Goal: Task Accomplishment & Management: Complete application form

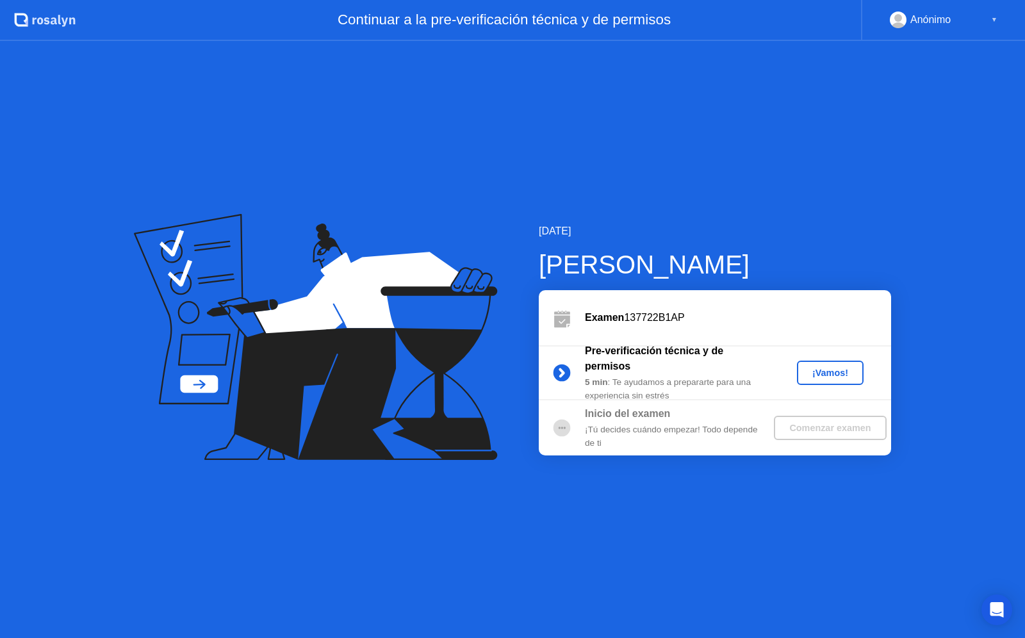
click at [816, 368] on div "¡Vamos!" at bounding box center [830, 373] width 56 height 10
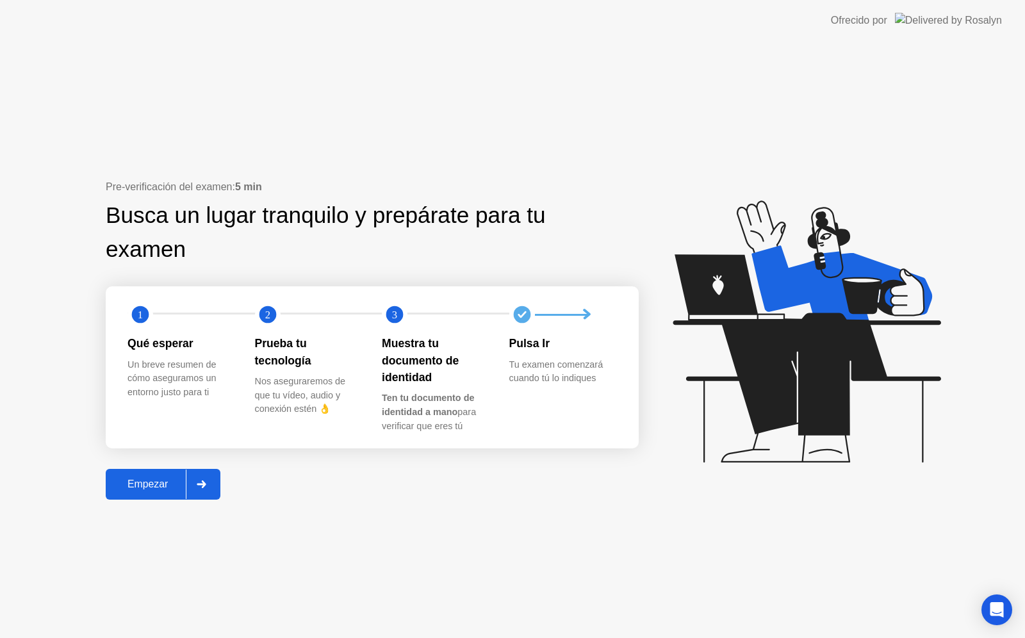
click at [163, 475] on button "Empezar" at bounding box center [163, 484] width 115 height 31
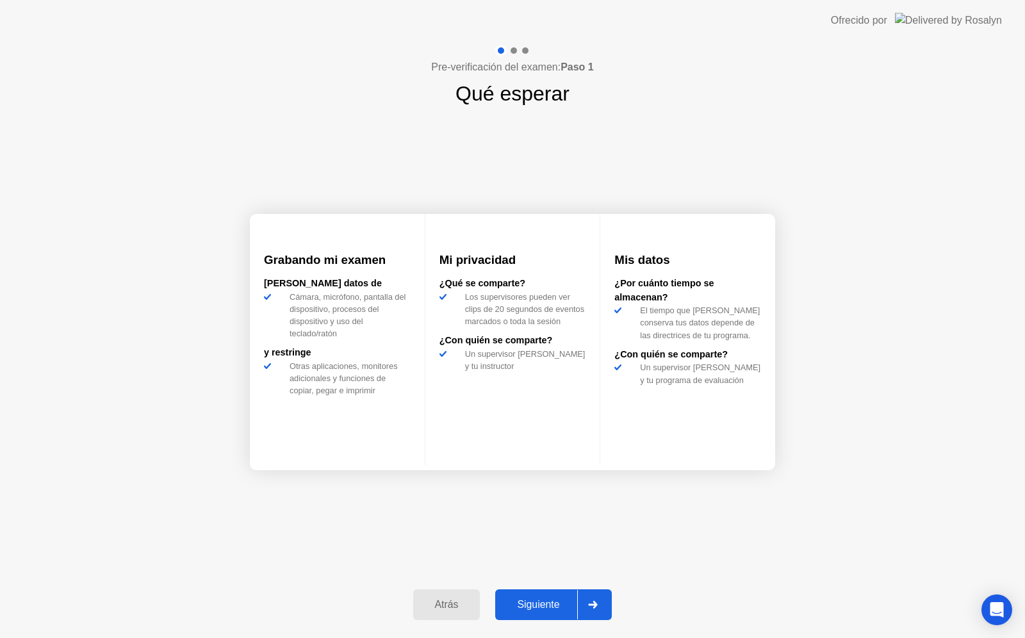
click at [531, 586] on div "Atrás Siguiente" at bounding box center [513, 604] width 215 height 59
click at [529, 605] on div "Siguiente" at bounding box center [538, 605] width 78 height 12
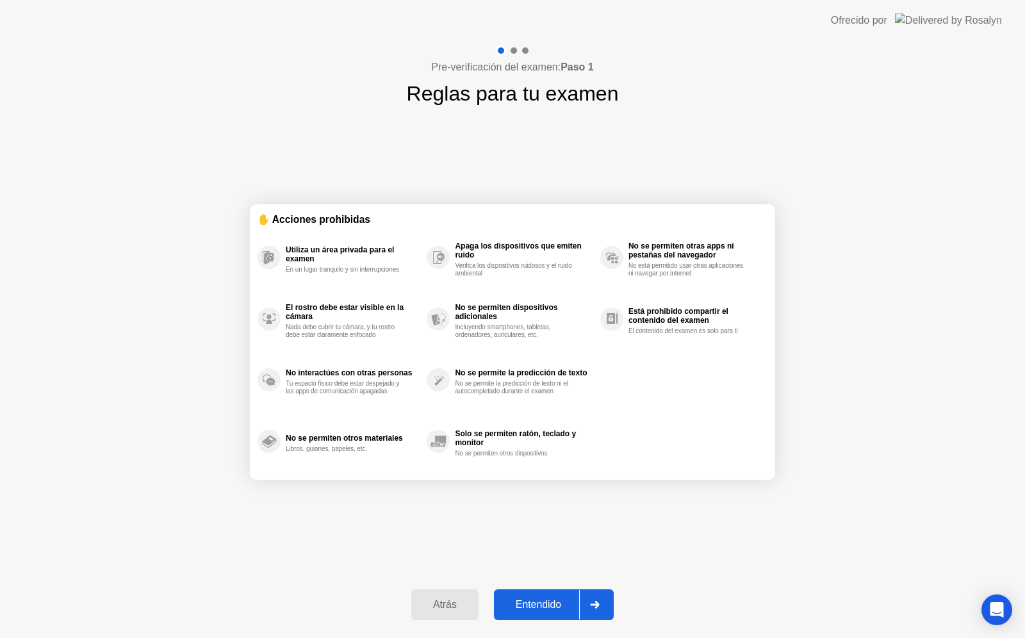
click at [537, 609] on div "Entendido" at bounding box center [538, 605] width 81 height 12
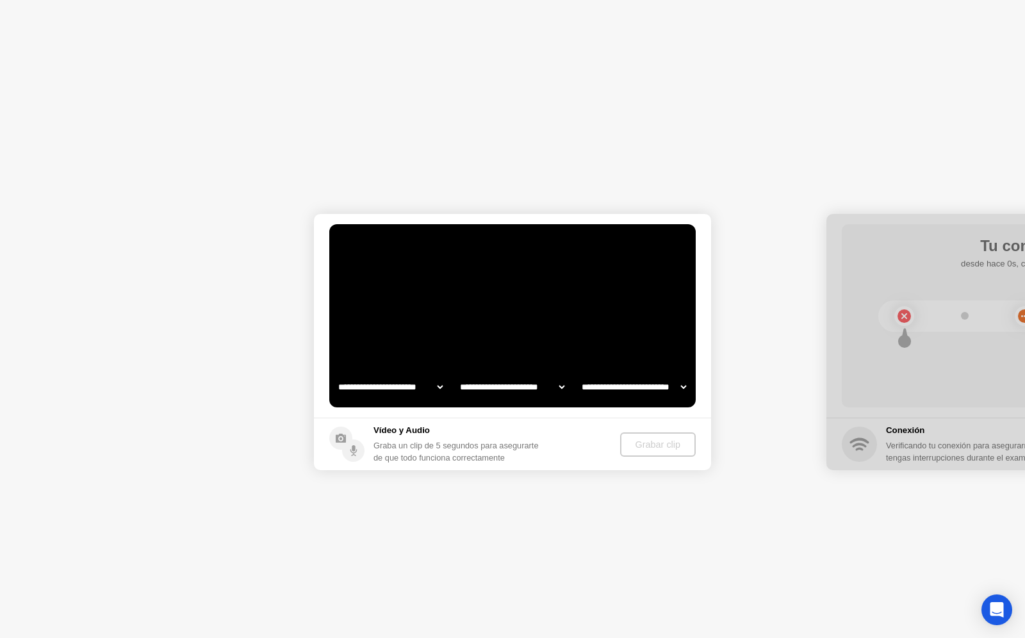
select select "**********"
select select "*******"
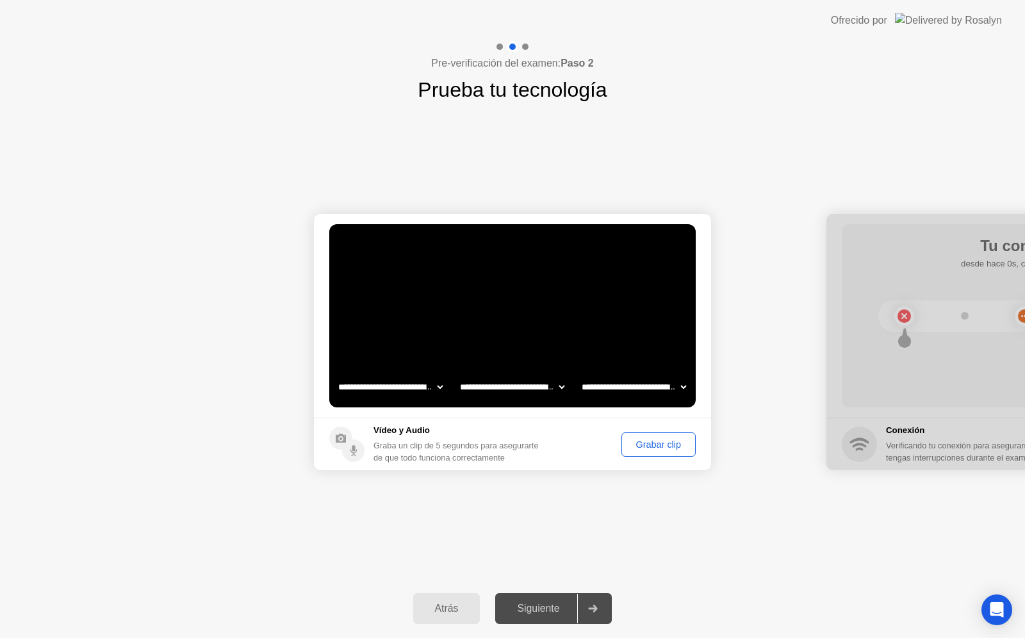
click at [534, 380] on select "**********" at bounding box center [513, 387] width 110 height 26
click at [458, 374] on select "**********" at bounding box center [513, 387] width 110 height 26
click at [601, 388] on select "**********" at bounding box center [634, 387] width 110 height 26
click at [579, 374] on select "**********" at bounding box center [634, 387] width 110 height 26
click at [648, 440] on div "Grabar clip" at bounding box center [658, 445] width 65 height 10
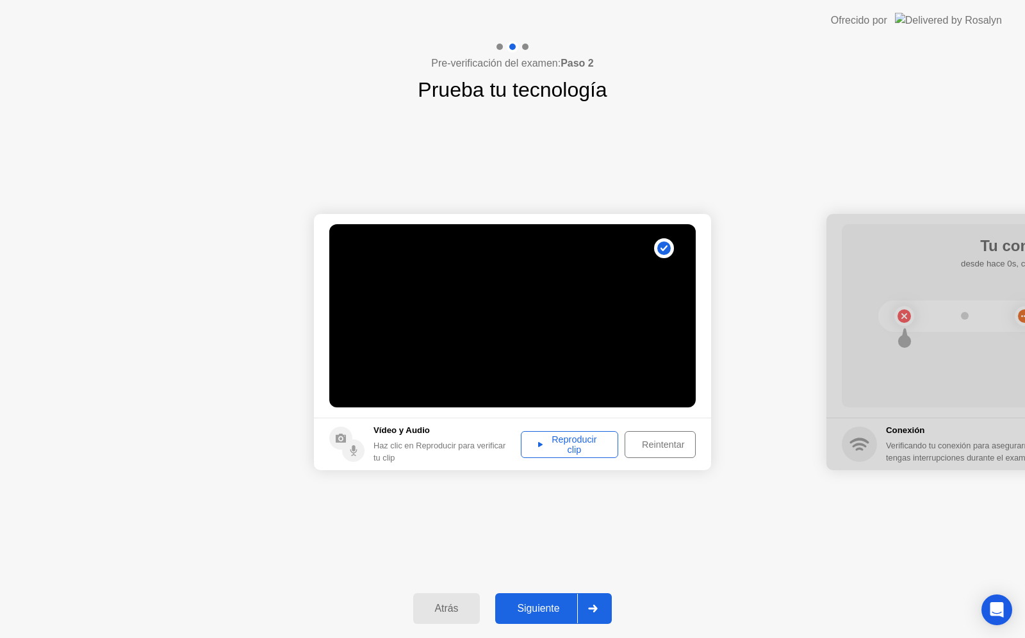
click at [604, 445] on div "Reproducir clip" at bounding box center [569, 444] width 88 height 21
click at [540, 603] on div "Siguiente" at bounding box center [538, 609] width 78 height 12
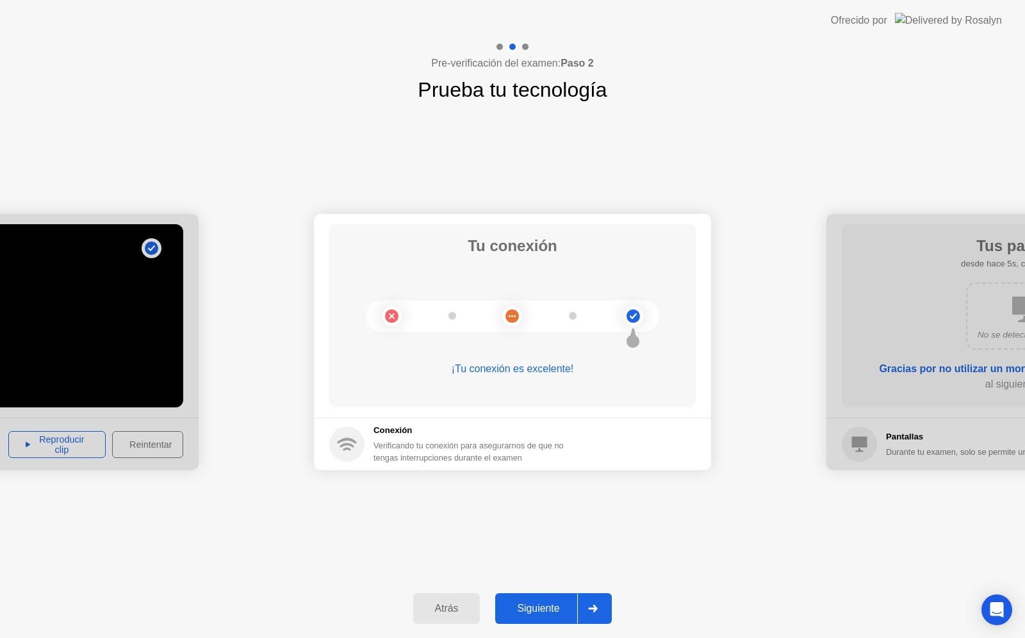
click at [531, 614] on div "Siguiente" at bounding box center [538, 609] width 78 height 12
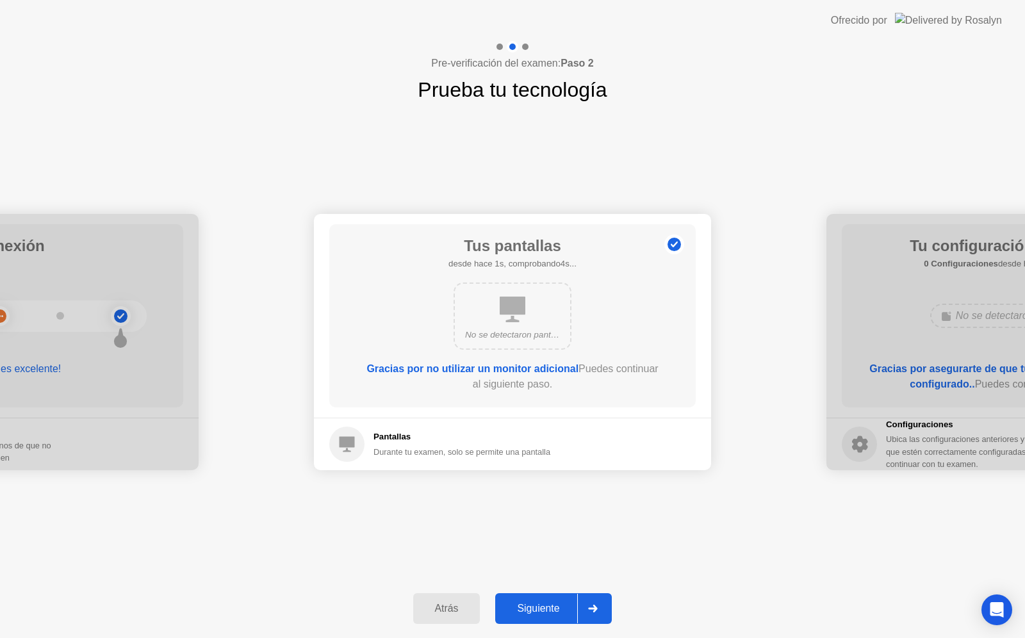
click at [531, 614] on div "Siguiente" at bounding box center [538, 609] width 78 height 12
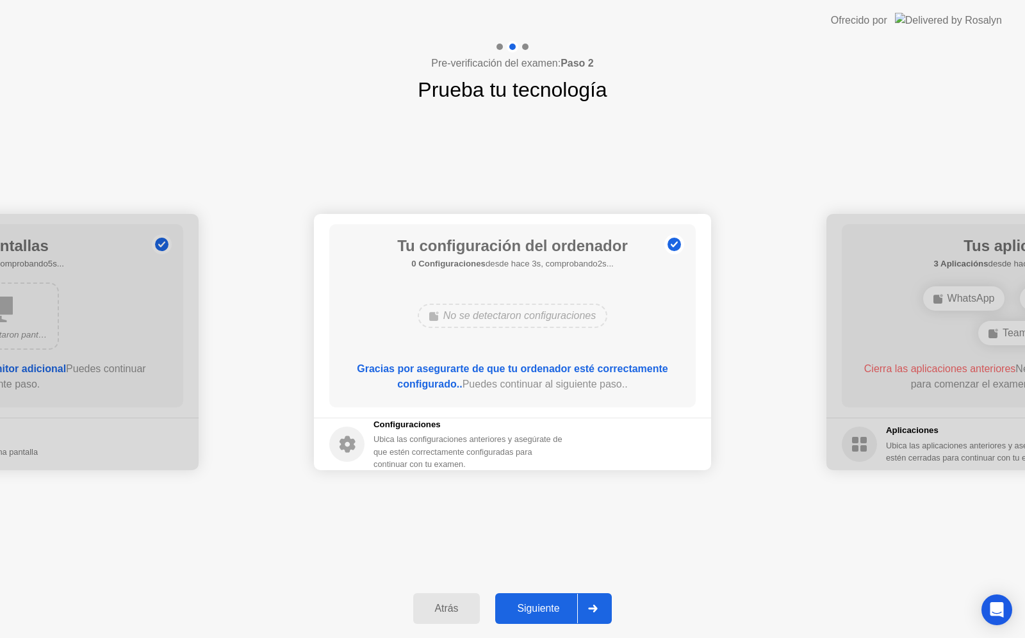
click at [531, 614] on div "Siguiente" at bounding box center [538, 609] width 78 height 12
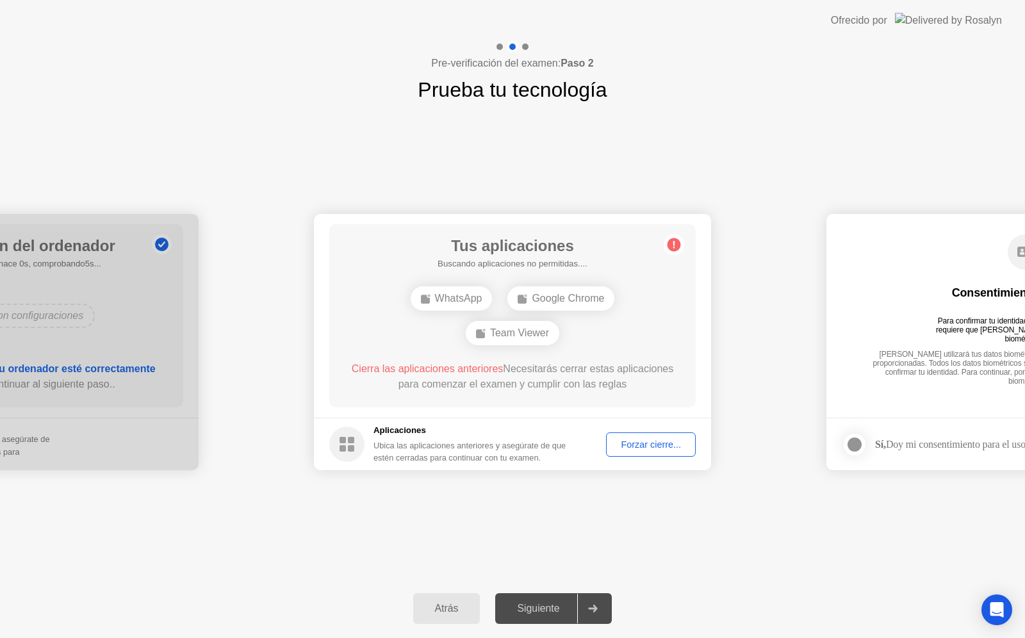
click at [632, 444] on div "Forzar cierre..." at bounding box center [651, 445] width 81 height 10
click at [637, 452] on button "Forzar cierre..." at bounding box center [651, 445] width 90 height 24
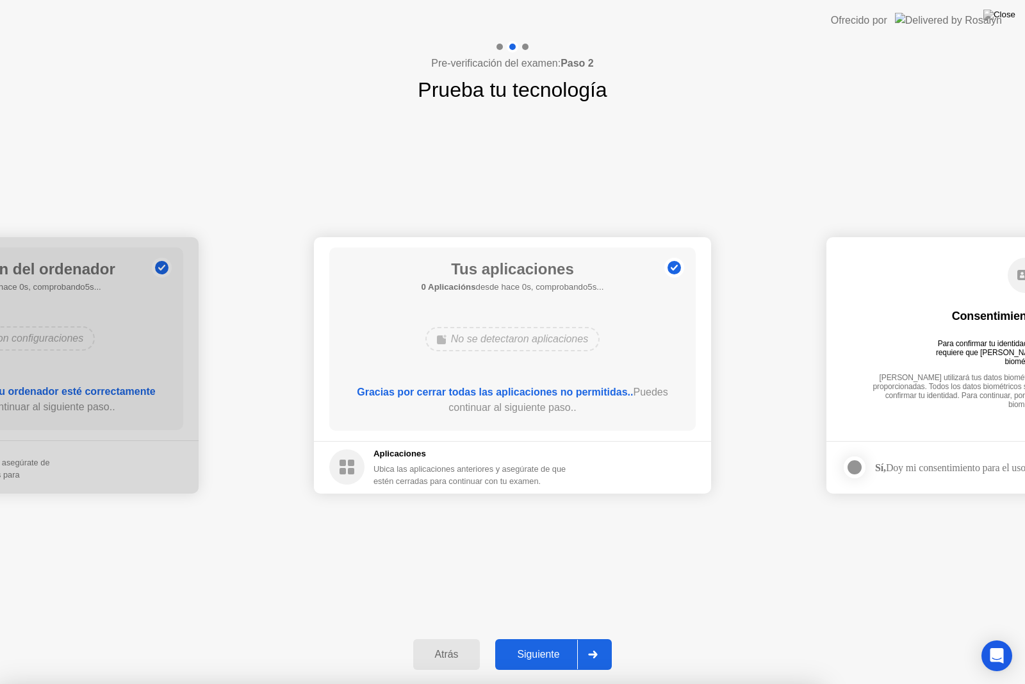
click at [710, 638] on div at bounding box center [512, 684] width 1025 height 0
click at [523, 638] on div at bounding box center [512, 684] width 1025 height 0
click at [540, 638] on div "Siguiente" at bounding box center [538, 654] width 78 height 12
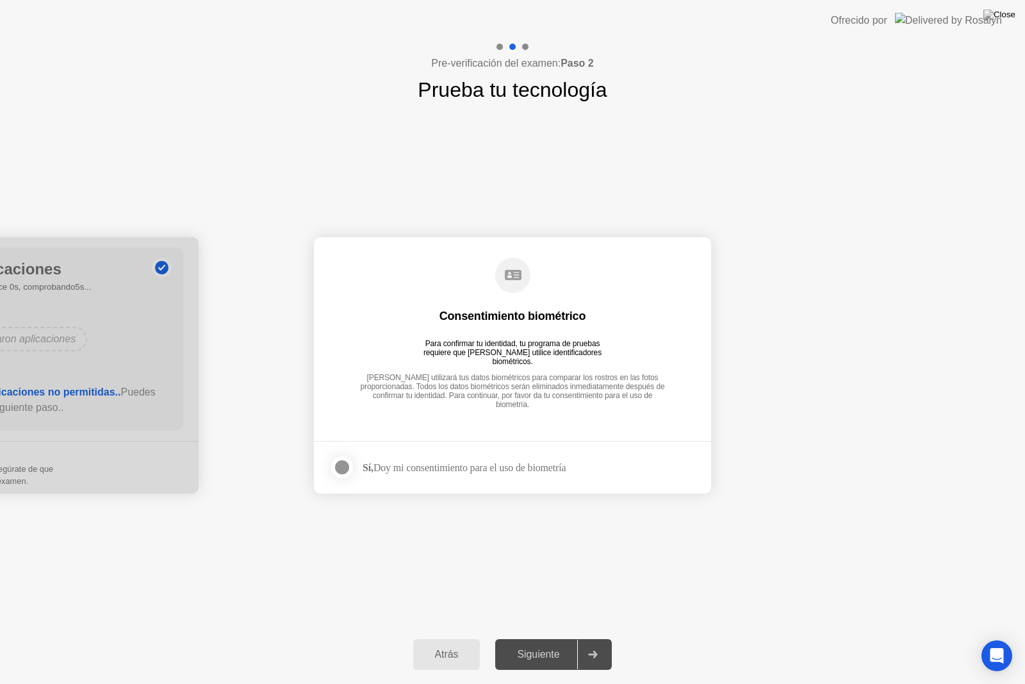
click at [540, 638] on div "Siguiente" at bounding box center [538, 654] width 78 height 12
click at [349, 473] on div at bounding box center [341, 466] width 15 height 15
click at [582, 638] on div at bounding box center [592, 653] width 31 height 29
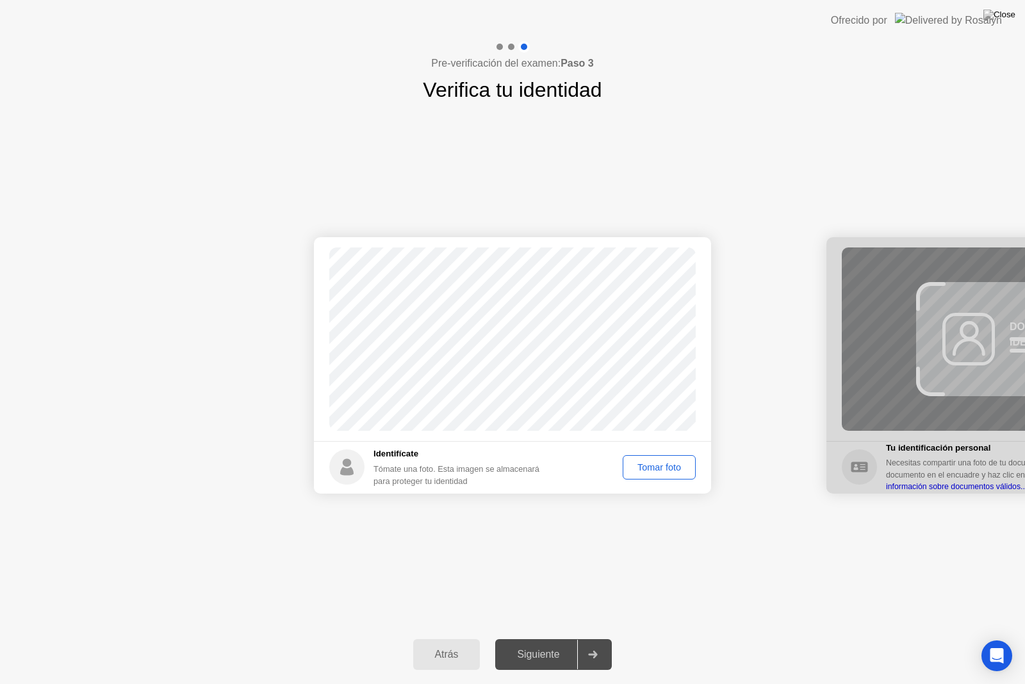
click at [640, 457] on button "Tomar foto" at bounding box center [659, 467] width 73 height 24
click at [648, 467] on div "Repetir" at bounding box center [666, 467] width 50 height 10
click at [648, 467] on div "Tomar foto" at bounding box center [659, 467] width 64 height 10
click at [555, 638] on div "Siguiente" at bounding box center [538, 654] width 78 height 12
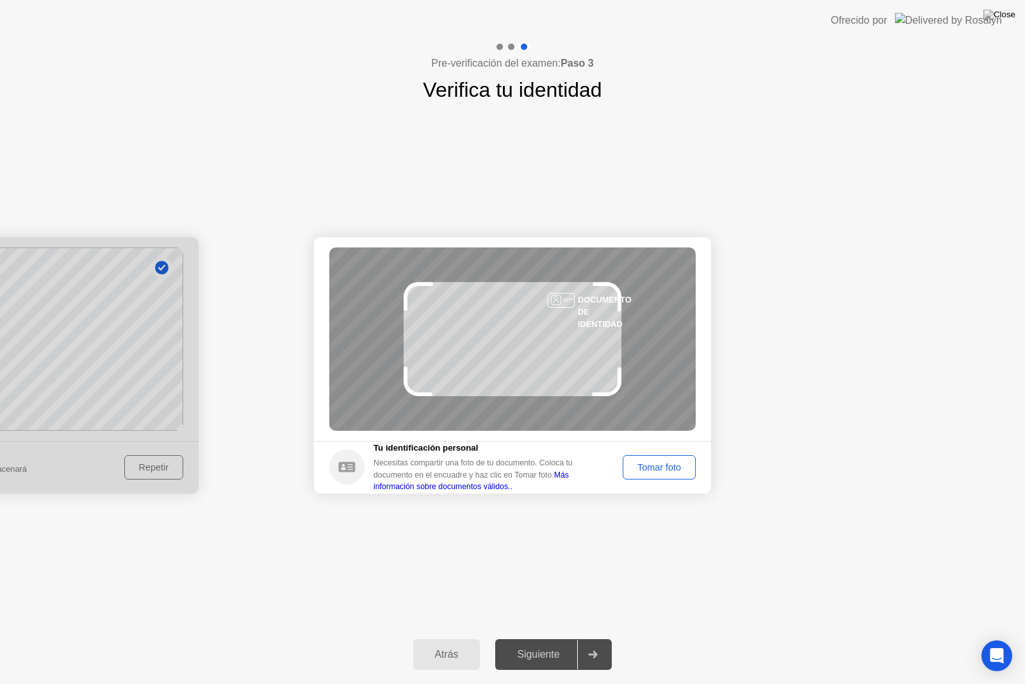
click at [659, 462] on div "Tomar foto" at bounding box center [659, 467] width 64 height 10
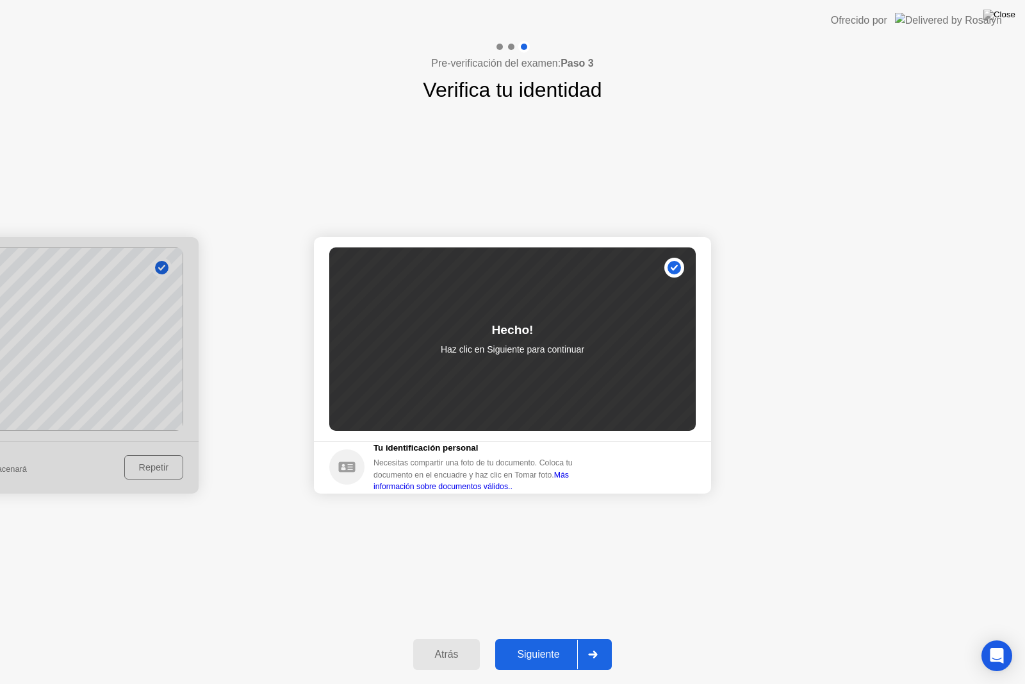
click at [503, 634] on div "Atrás Siguiente" at bounding box center [512, 654] width 1025 height 59
click at [518, 638] on div "Atrás Siguiente" at bounding box center [512, 654] width 1025 height 59
click at [524, 638] on div "Siguiente" at bounding box center [538, 654] width 78 height 12
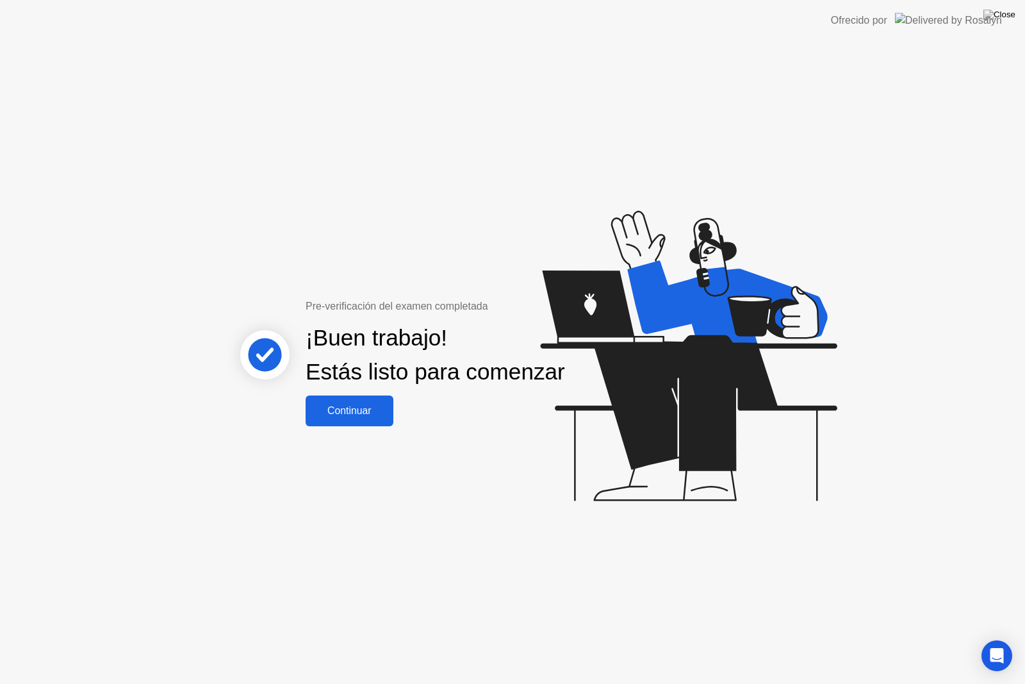
click at [384, 417] on div "Continuar" at bounding box center [349, 411] width 80 height 12
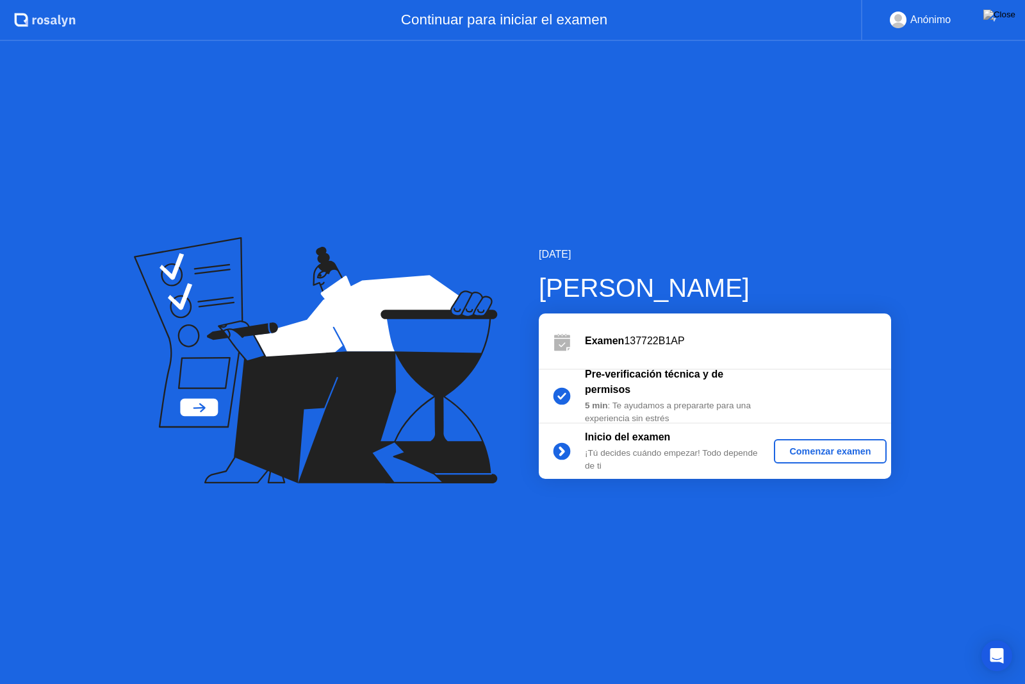
click at [830, 462] on button "Comenzar examen" at bounding box center [830, 451] width 112 height 24
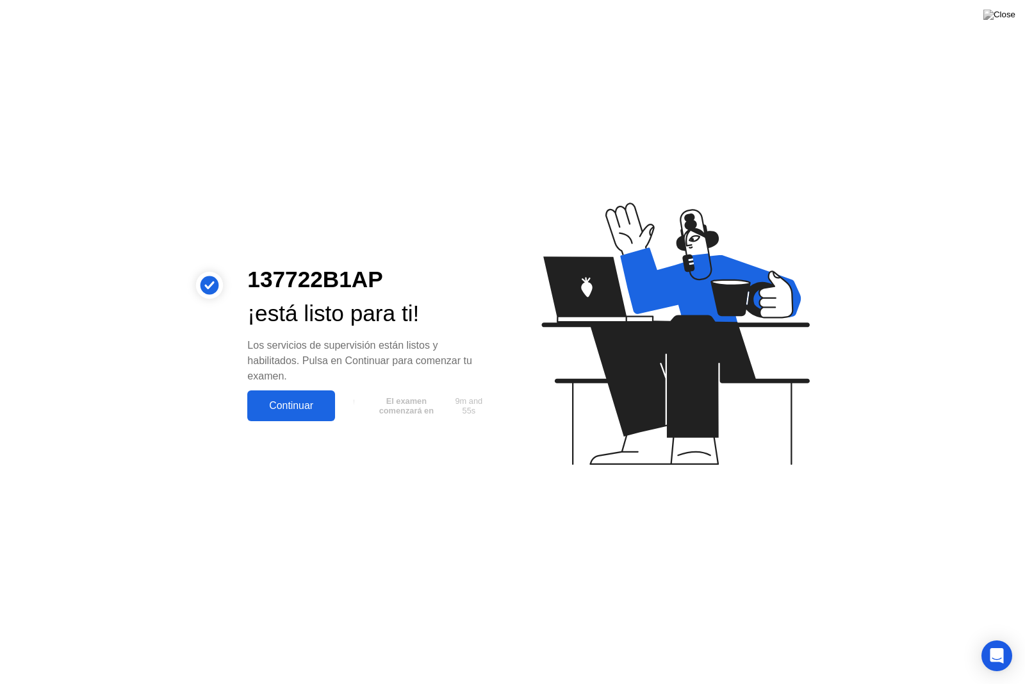
click at [308, 409] on div "Continuar" at bounding box center [291, 406] width 80 height 12
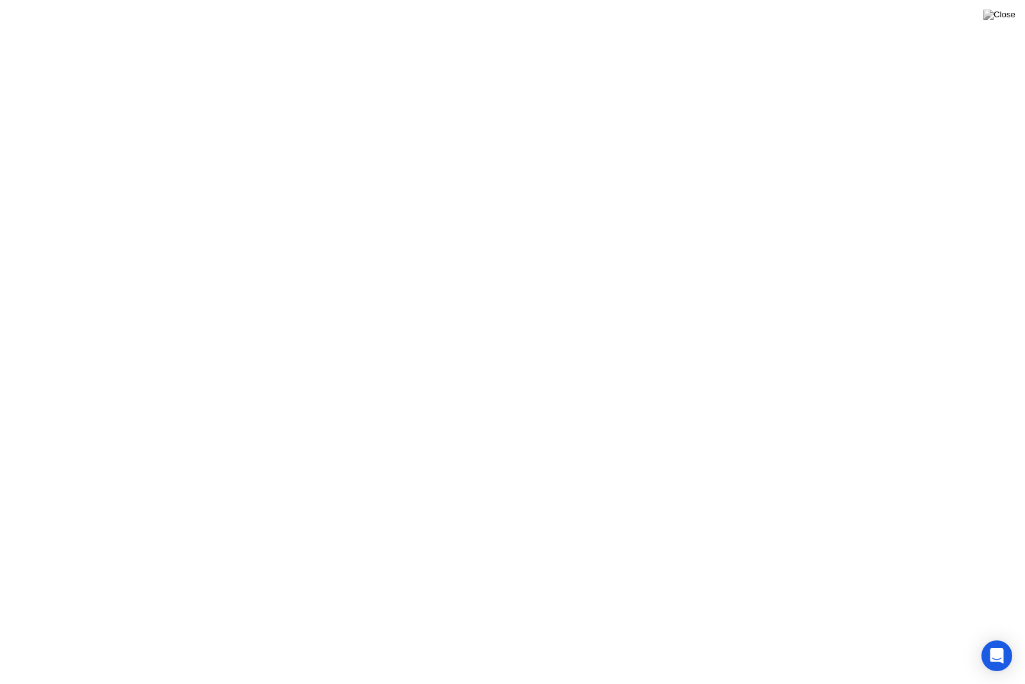
click button "Entendido!"
click at [485, 638] on div at bounding box center [479, 663] width 27 height 33
click at [505, 638] on video at bounding box center [522, 663] width 58 height 33
click at [898, 638] on button "End Proctoring Session" at bounding box center [919, 647] width 149 height 31
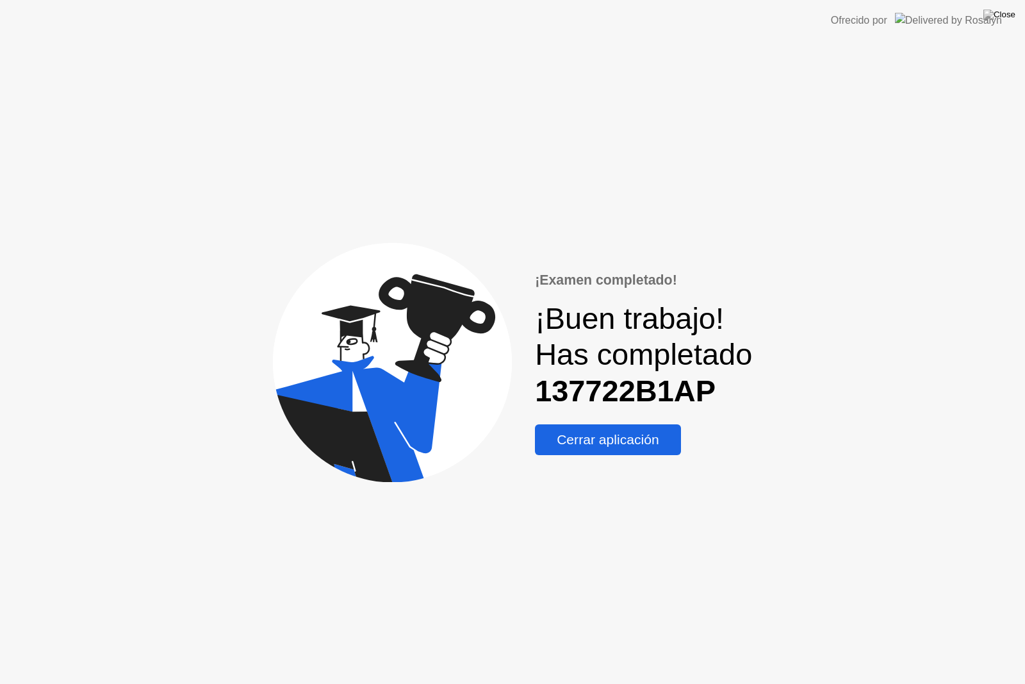
click at [620, 456] on div "¡Examen completado! ¡Buen trabajo! Has completado 137722B1AP Cerrar aplicación" at bounding box center [512, 362] width 1025 height 643
click at [620, 438] on div "Cerrar aplicación" at bounding box center [608, 439] width 138 height 15
